Goal: Navigation & Orientation: Find specific page/section

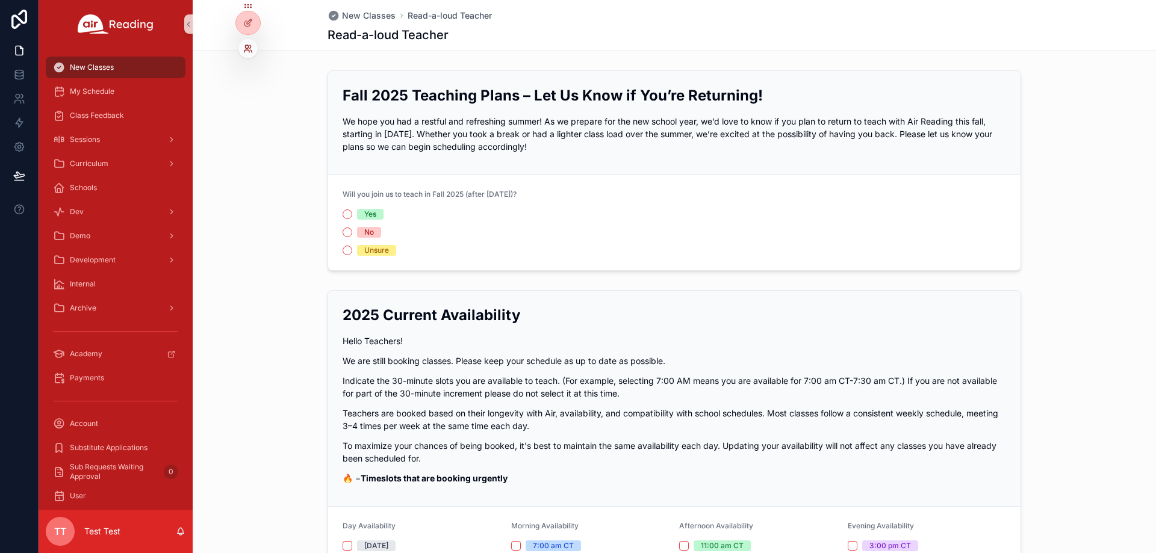
click at [248, 49] on icon at bounding box center [248, 49] width 10 height 10
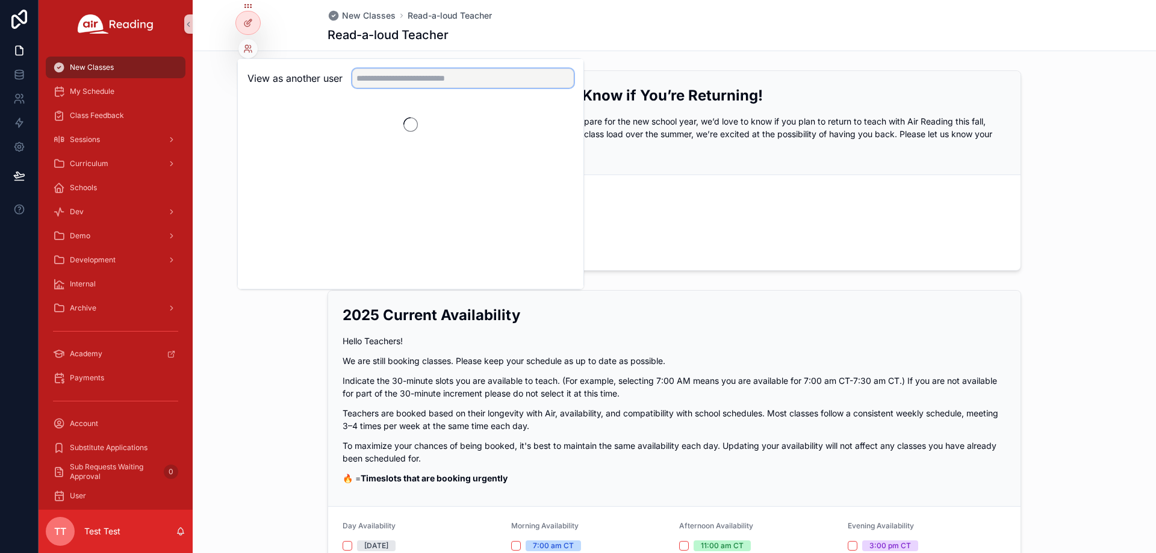
click at [384, 75] on input "text" at bounding box center [463, 78] width 222 height 19
paste input "**********"
type input "**********"
click at [556, 120] on button "Select" at bounding box center [558, 122] width 31 height 17
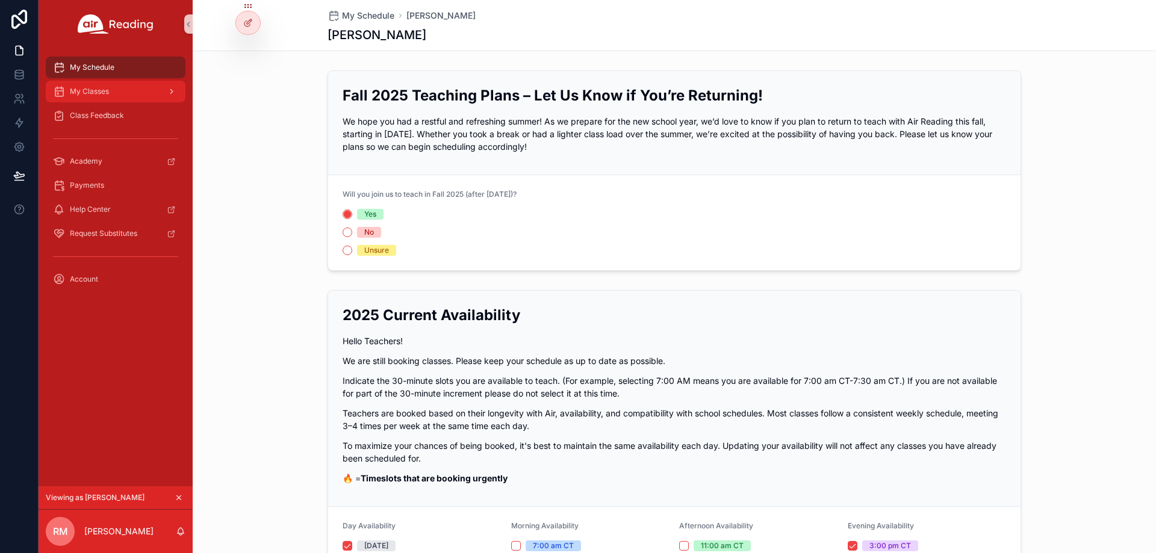
click at [123, 90] on div "My Classes" at bounding box center [115, 91] width 125 height 19
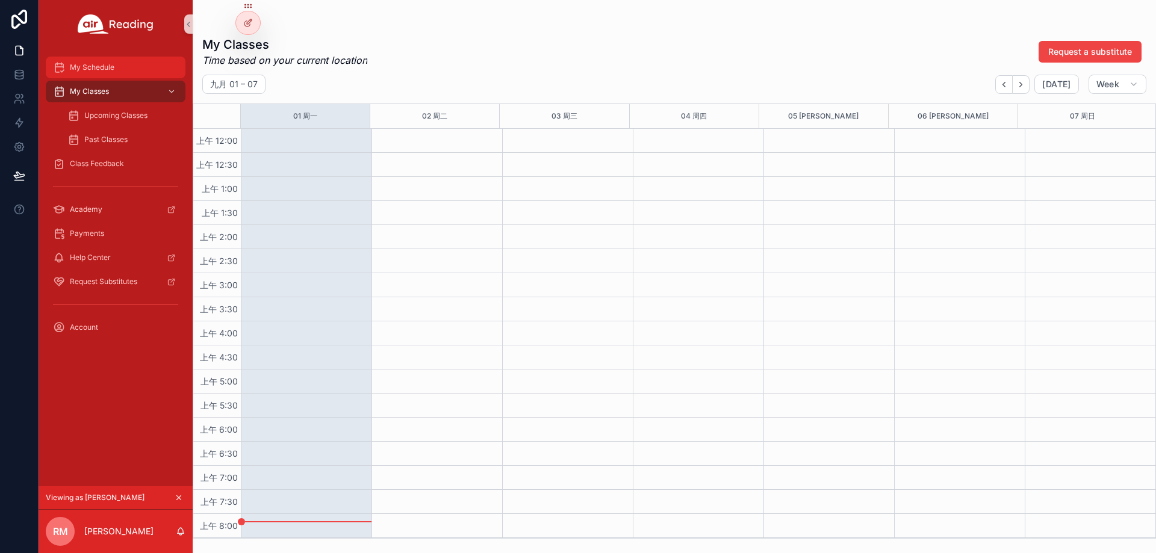
click at [95, 64] on span "My Schedule" at bounding box center [92, 68] width 45 height 10
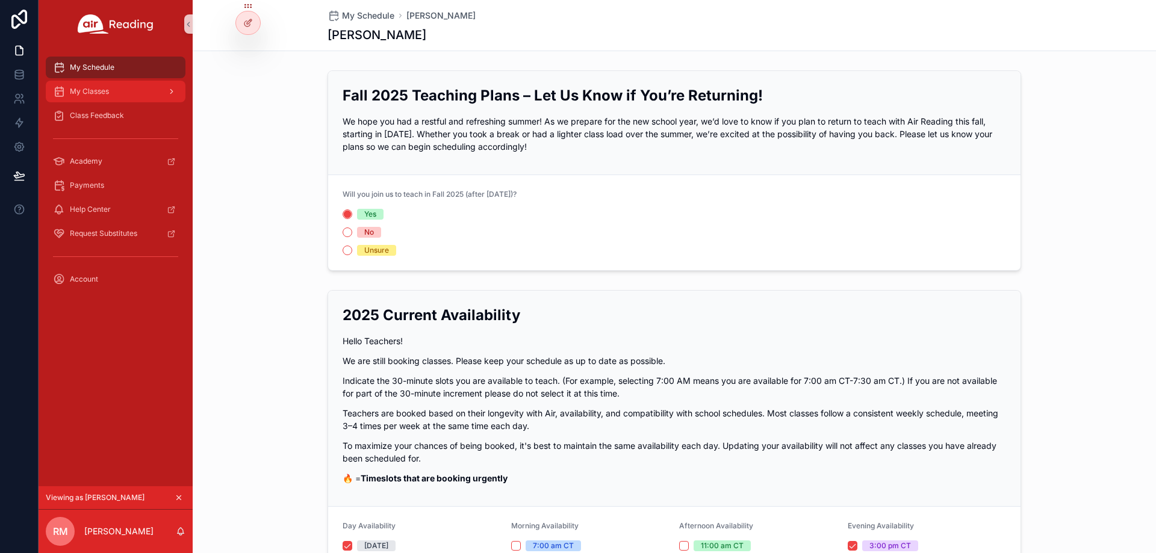
click at [134, 89] on div "My Classes" at bounding box center [115, 91] width 125 height 19
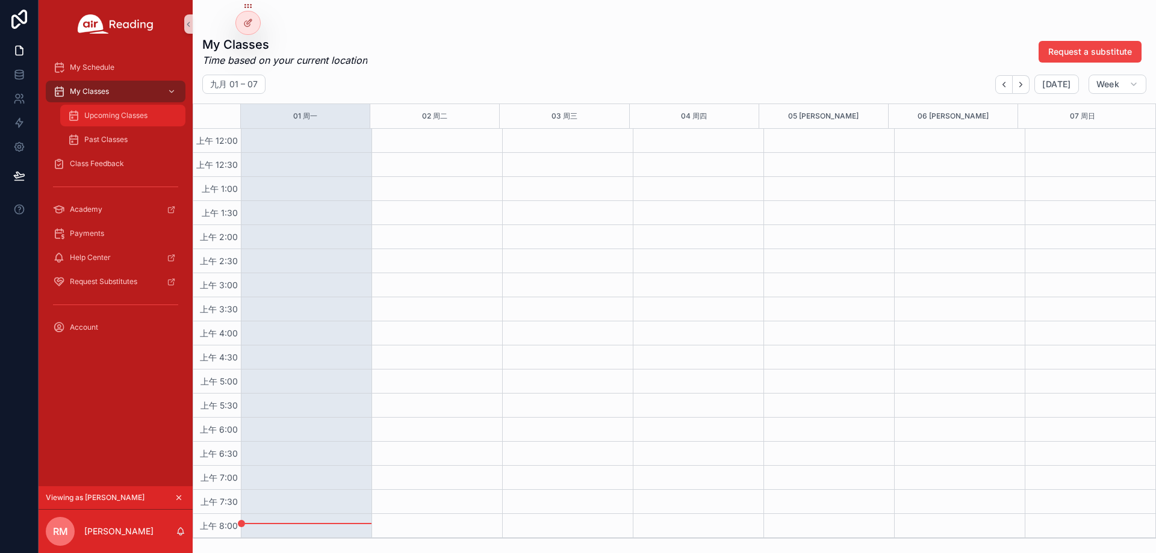
click at [122, 126] on link "Upcoming Classes" at bounding box center [122, 116] width 125 height 22
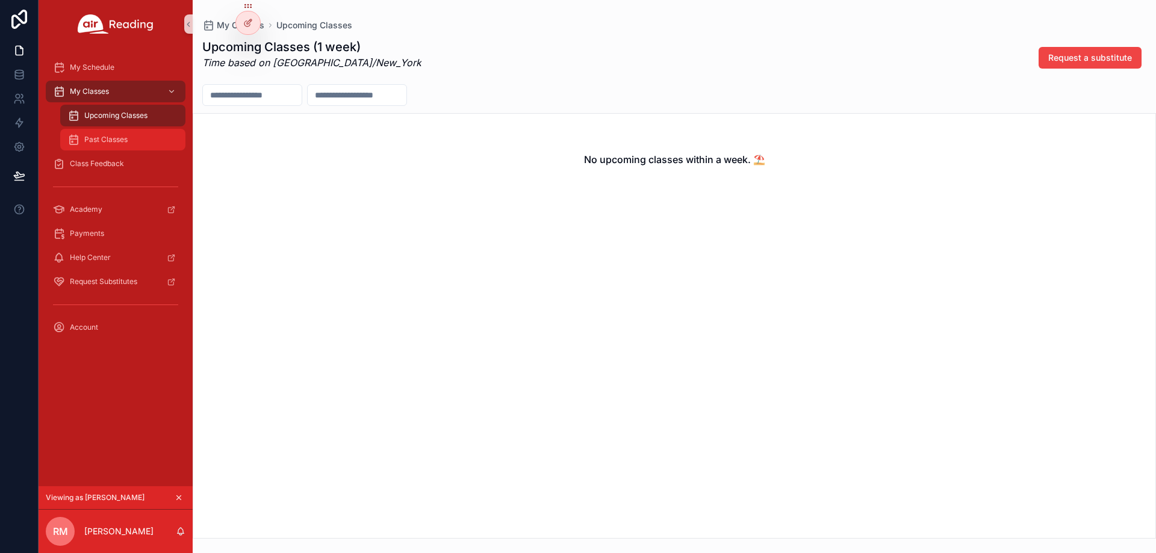
click at [122, 138] on span "Past Classes" at bounding box center [105, 140] width 43 height 10
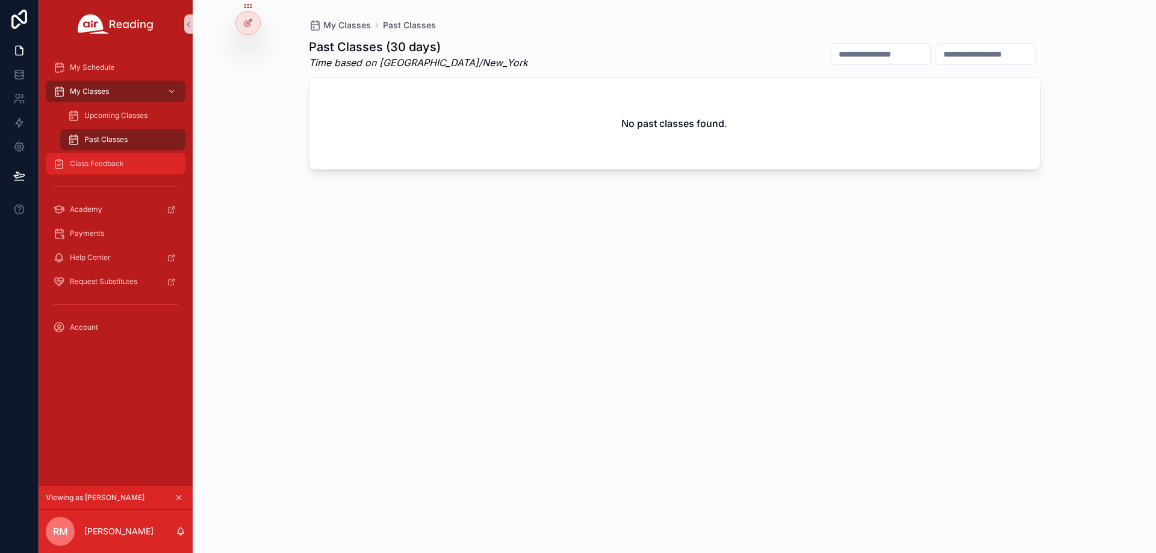
click at [97, 163] on span "Class Feedback" at bounding box center [97, 164] width 54 height 10
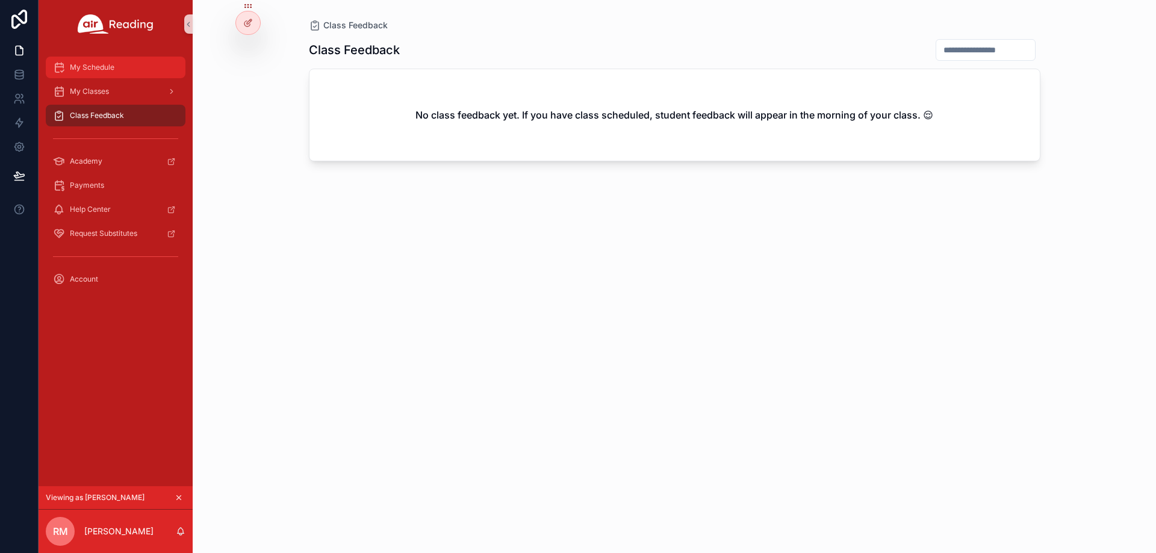
click at [138, 67] on div "My Schedule" at bounding box center [115, 67] width 125 height 19
